Goal: Task Accomplishment & Management: Use online tool/utility

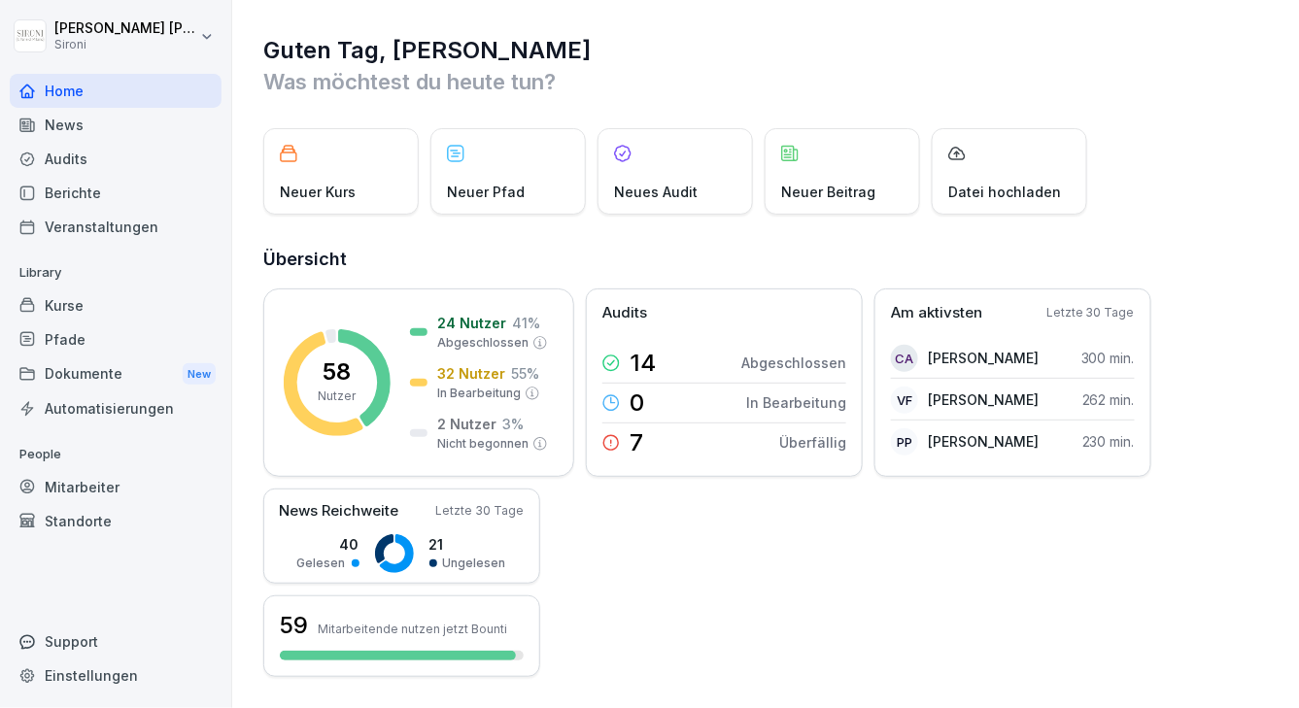
click at [61, 309] on div "Kurse" at bounding box center [116, 305] width 212 height 34
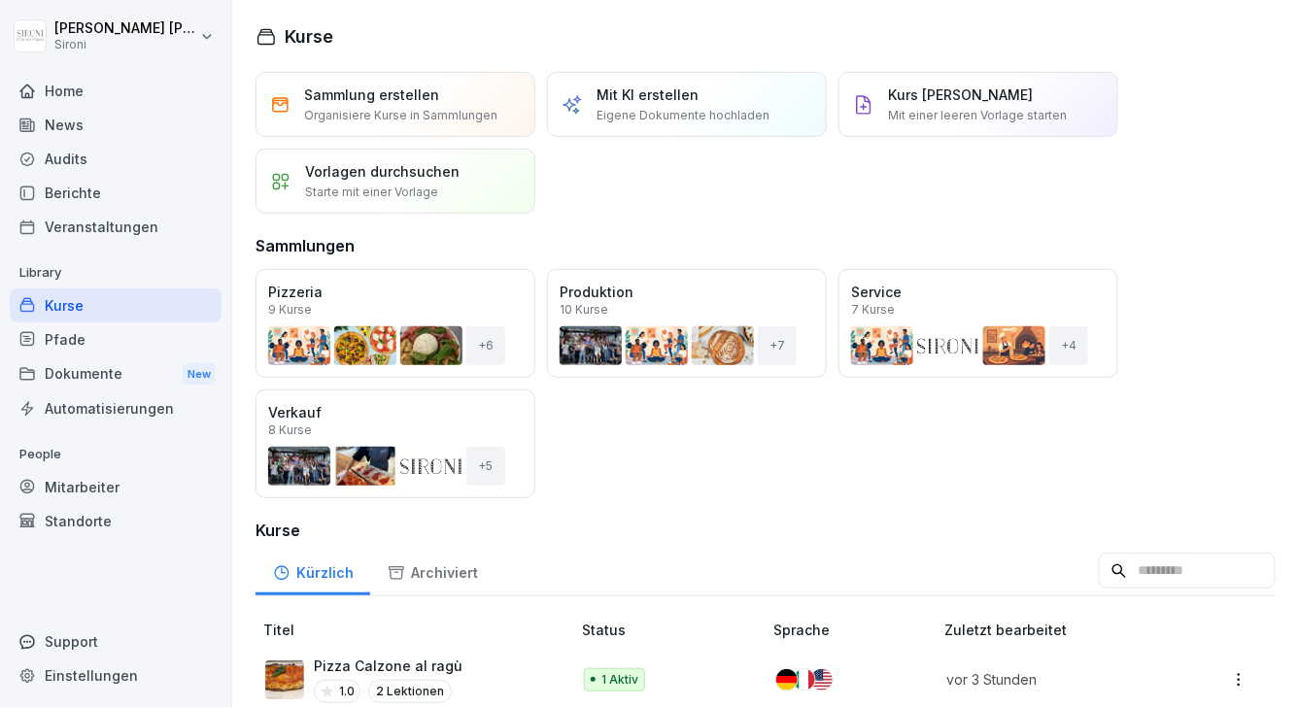
click at [335, 662] on p "Pizza Calzone al ragù" at bounding box center [388, 666] width 149 height 20
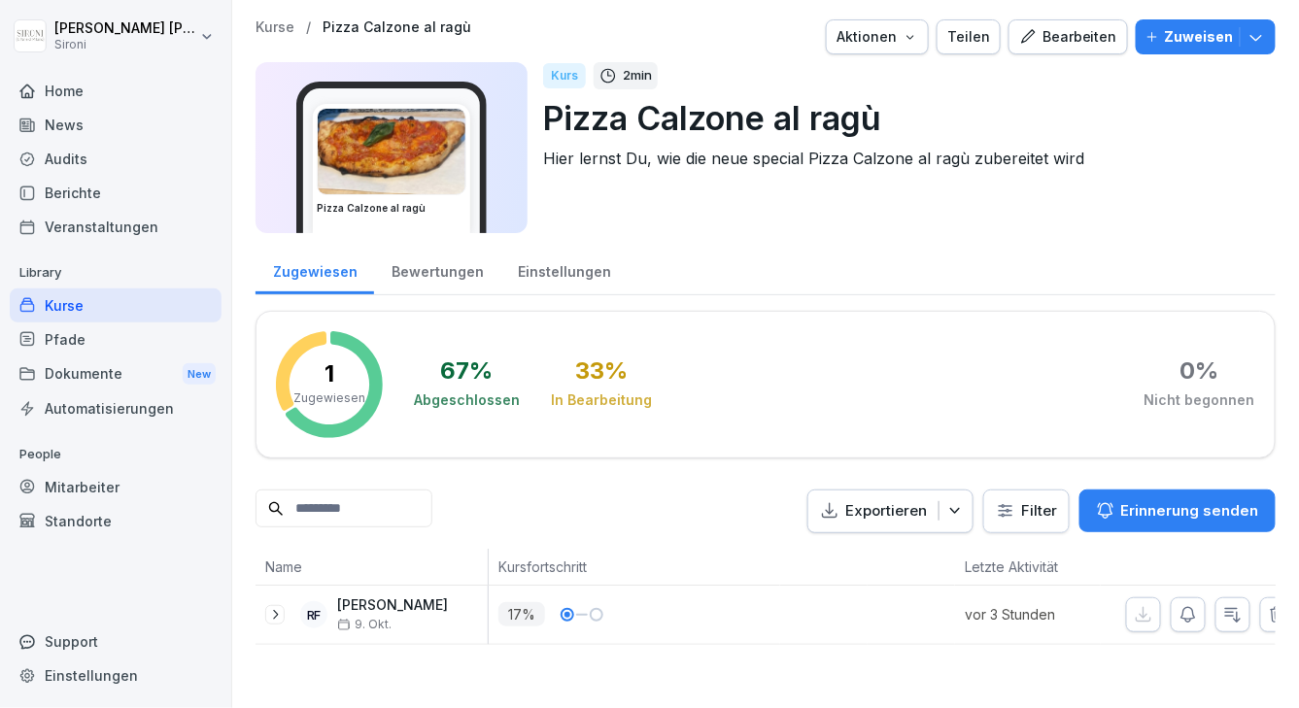
click at [1254, 37] on icon "button" at bounding box center [1255, 36] width 19 height 19
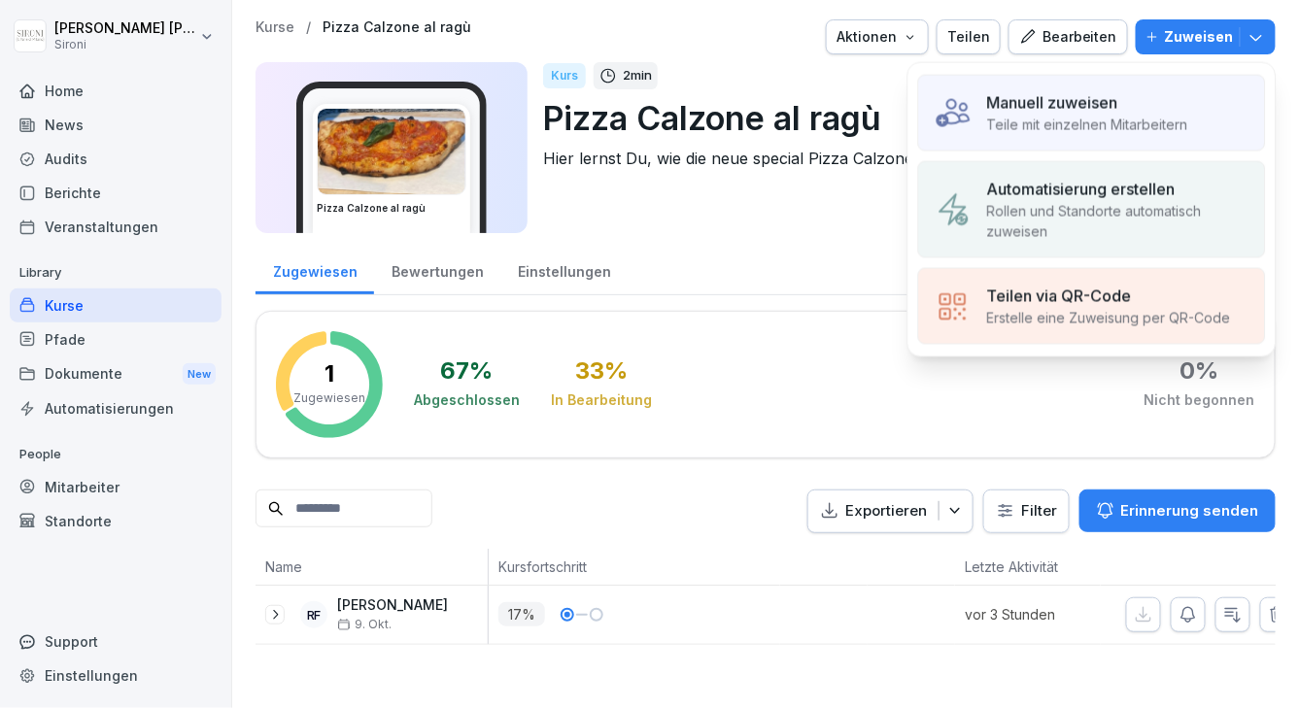
click at [1107, 80] on div "Manuell zuweisen Teile mit einzelnen Mitarbeitern" at bounding box center [1092, 113] width 348 height 77
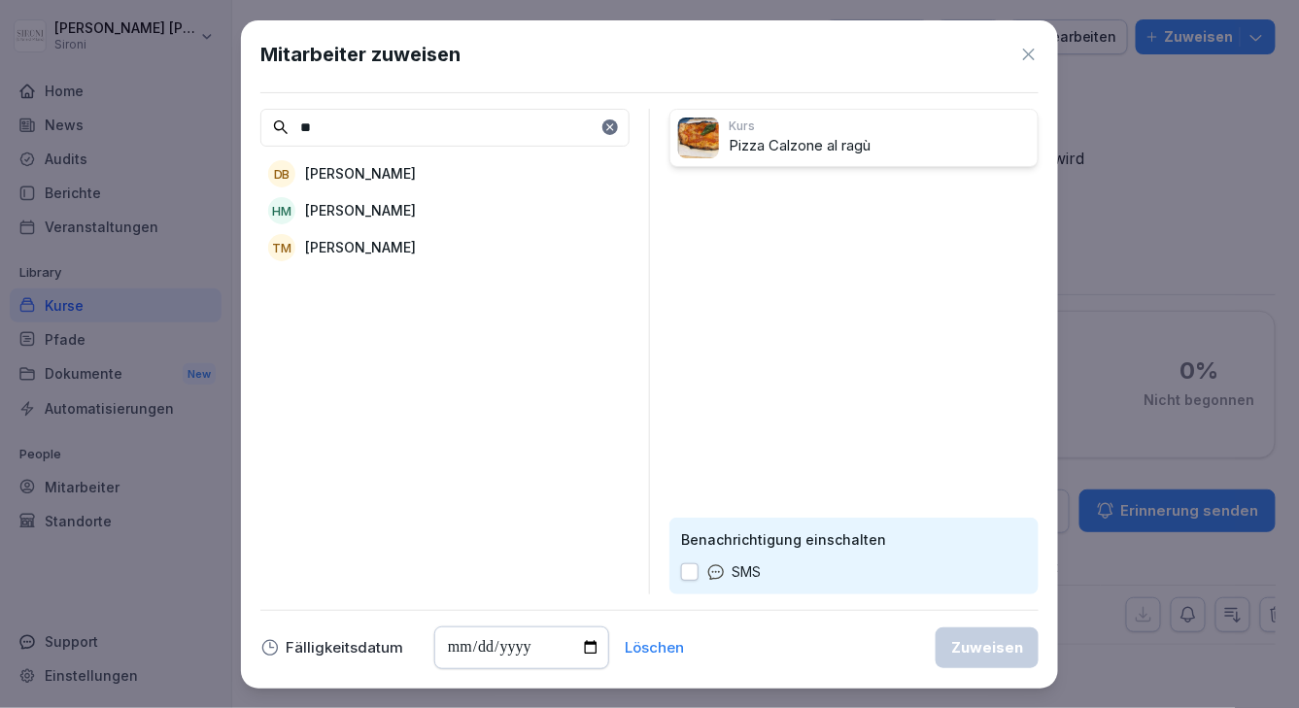
type input "**"
click at [342, 242] on p "Theresa Malec" at bounding box center [360, 247] width 111 height 20
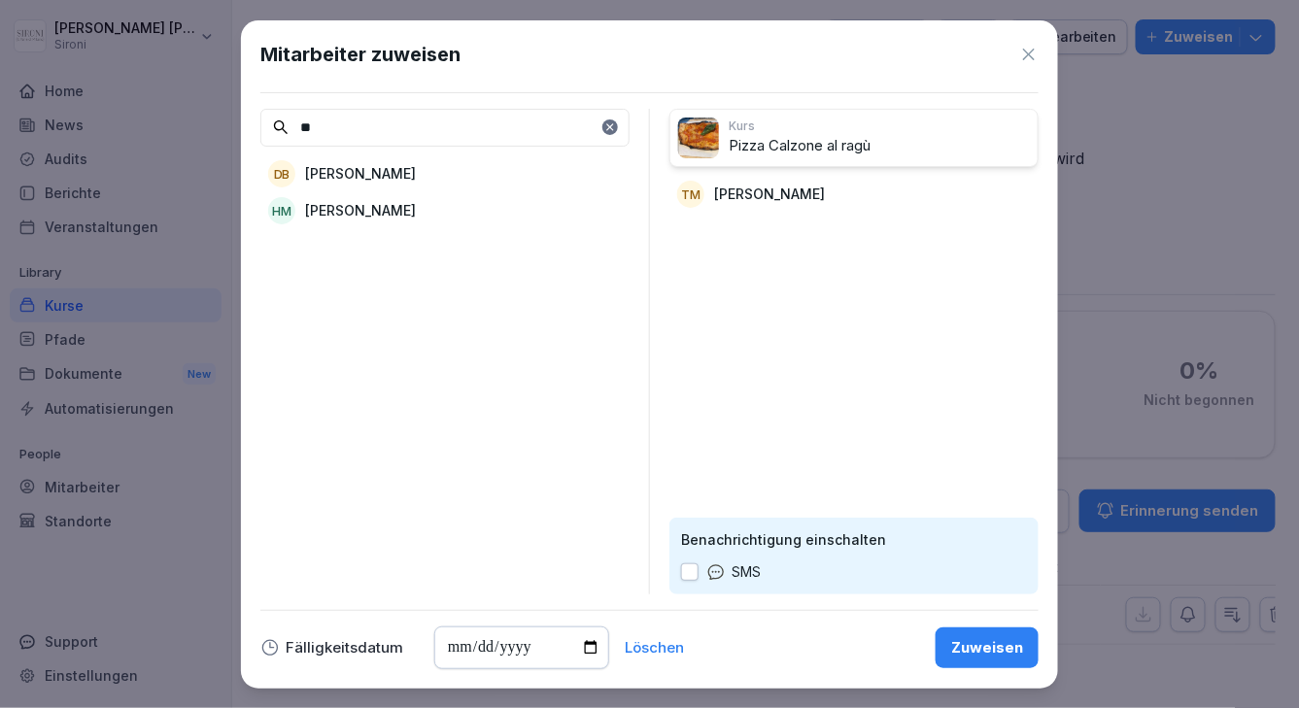
click at [983, 663] on button "Zuweisen" at bounding box center [986, 647] width 103 height 41
